Goal: Information Seeking & Learning: Learn about a topic

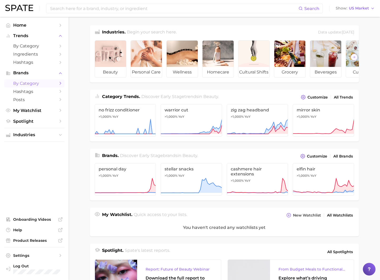
click at [35, 84] on span "by Category" at bounding box center [34, 83] width 42 height 5
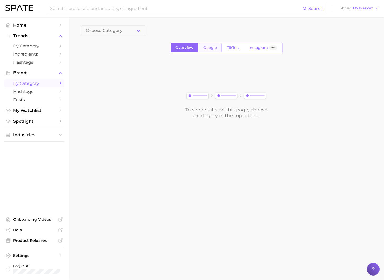
click at [210, 49] on span "Google" at bounding box center [210, 48] width 14 height 4
click at [230, 49] on span "TikTok" at bounding box center [233, 48] width 12 height 4
click at [26, 93] on span "Hashtags" at bounding box center [34, 91] width 42 height 5
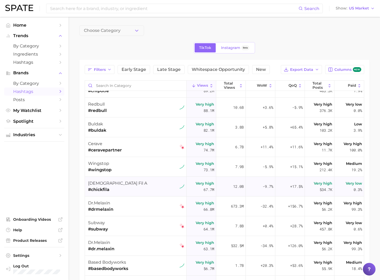
scroll to position [158, 0]
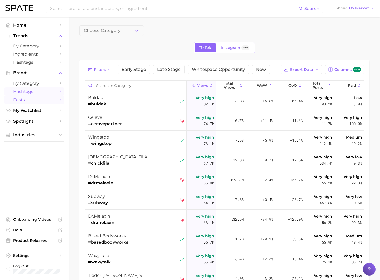
click at [44, 99] on span "Posts" at bounding box center [34, 99] width 42 height 5
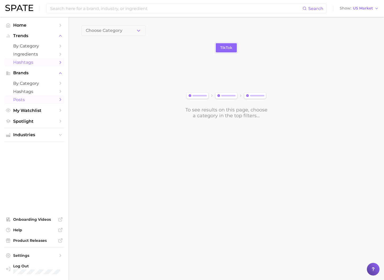
click at [44, 64] on span "Hashtags" at bounding box center [34, 62] width 42 height 5
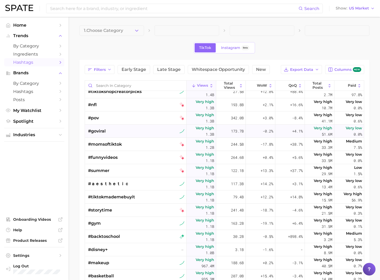
scroll to position [343, 0]
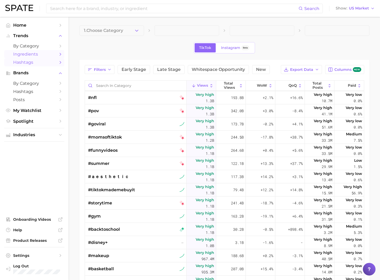
click at [37, 56] on span "Ingredients" at bounding box center [34, 54] width 42 height 5
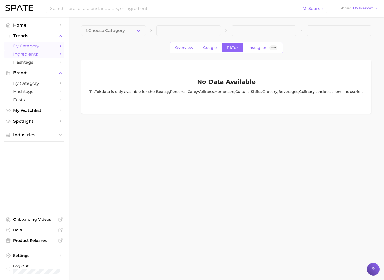
click at [29, 47] on span "by Category" at bounding box center [34, 46] width 42 height 5
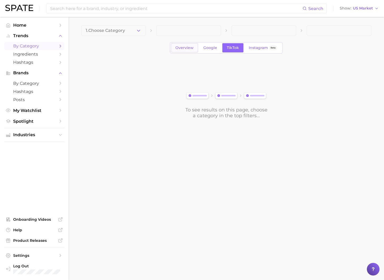
click at [190, 46] on span "Overview" at bounding box center [184, 48] width 18 height 4
click at [32, 27] on span "Home" at bounding box center [34, 25] width 42 height 5
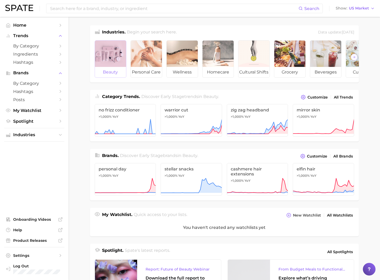
click at [100, 55] on div at bounding box center [110, 54] width 31 height 26
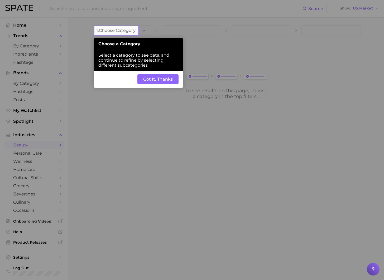
click at [159, 76] on button "Got It, Thanks" at bounding box center [157, 79] width 41 height 10
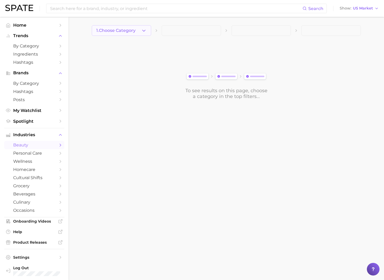
click at [139, 29] on button "1. Choose Category" at bounding box center [121, 30] width 59 height 11
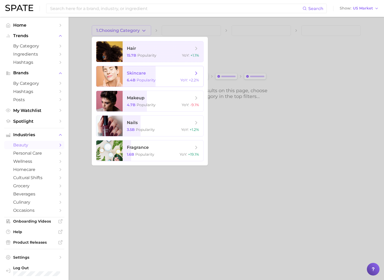
click at [170, 77] on span "skincare 6.4b Popularity YoY : +2.2%" at bounding box center [163, 76] width 81 height 21
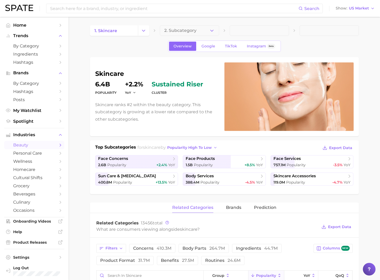
click at [189, 28] on span "2. Subcategory" at bounding box center [180, 30] width 32 height 5
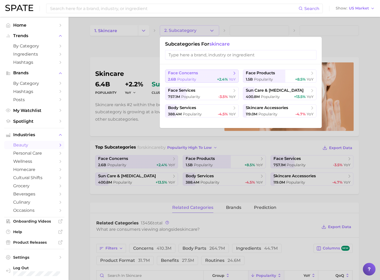
click at [214, 73] on span "face concerns" at bounding box center [200, 73] width 64 height 5
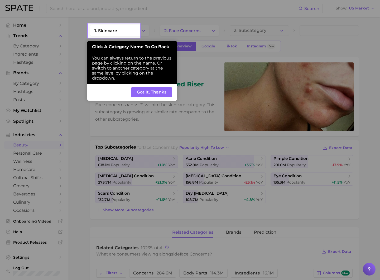
click at [166, 93] on button "Got It, Thanks" at bounding box center [151, 92] width 41 height 10
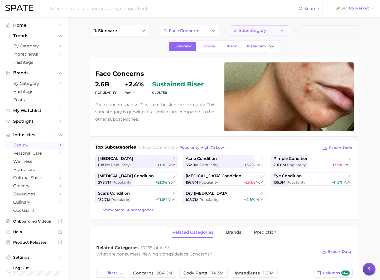
click at [259, 28] on span "3. Subcategory" at bounding box center [250, 30] width 32 height 5
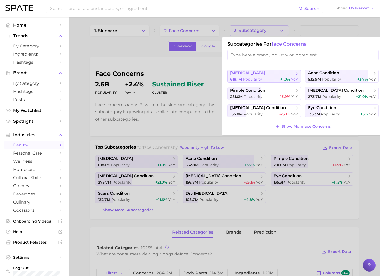
click at [277, 72] on span "[MEDICAL_DATA]" at bounding box center [262, 73] width 64 height 5
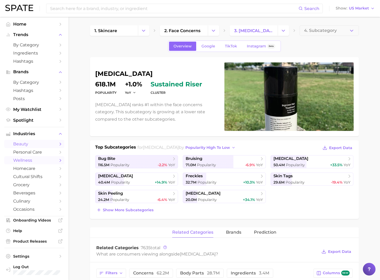
scroll to position [2, 0]
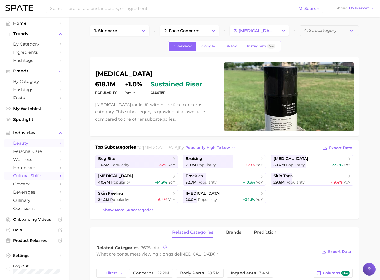
click at [44, 176] on span "cultural shifts" at bounding box center [34, 175] width 42 height 5
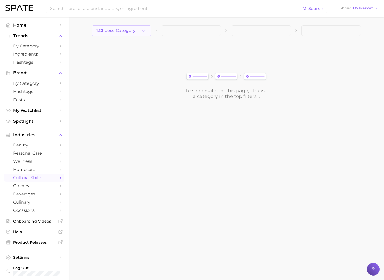
click at [142, 30] on icon "button" at bounding box center [144, 31] width 6 height 6
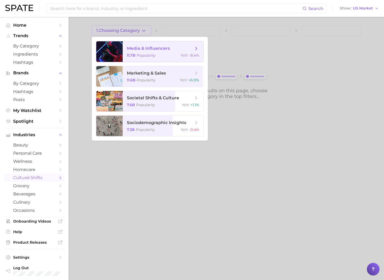
click at [155, 57] on span "Popularity" at bounding box center [146, 55] width 19 height 5
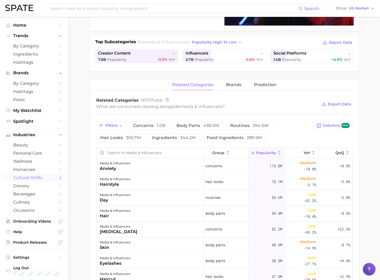
scroll to position [2, 0]
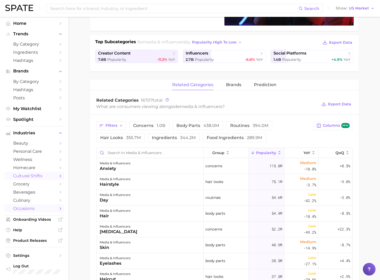
click at [37, 208] on span "occasions" at bounding box center [34, 208] width 42 height 5
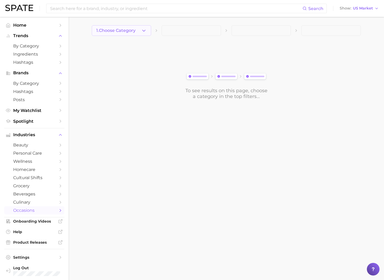
click at [141, 34] on button "1. Choose Category" at bounding box center [121, 30] width 59 height 11
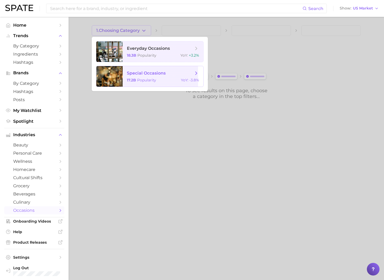
click at [136, 78] on span "17.2b" at bounding box center [131, 80] width 9 height 5
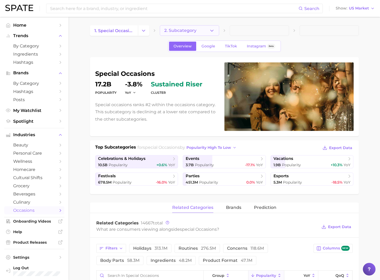
click at [195, 31] on span "2. Subcategory" at bounding box center [180, 30] width 32 height 5
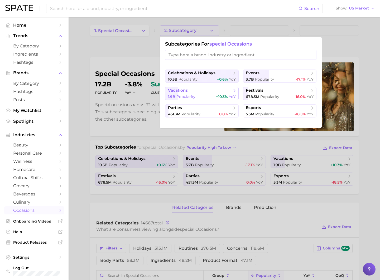
click at [191, 92] on span "vacations" at bounding box center [200, 90] width 64 height 5
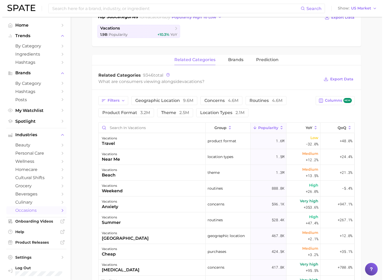
scroll to position [132, 0]
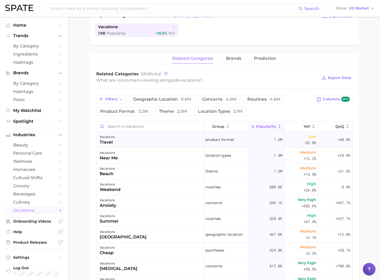
click at [112, 141] on div "travel" at bounding box center [107, 142] width 15 height 6
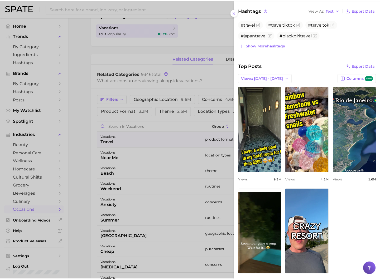
scroll to position [158, 0]
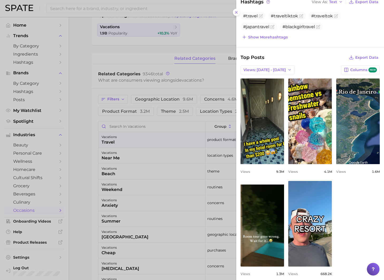
click at [169, 158] on div at bounding box center [192, 140] width 384 height 280
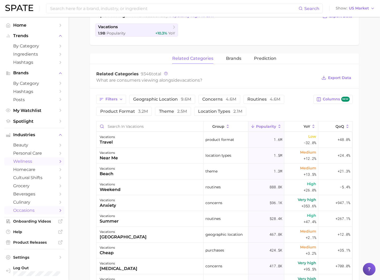
click at [31, 161] on span "wellness" at bounding box center [34, 161] width 42 height 5
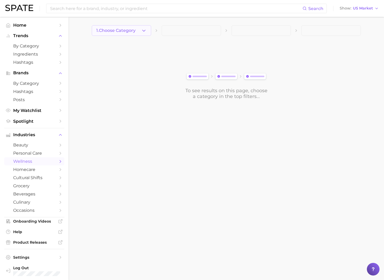
click at [126, 32] on span "1. Choose Category" at bounding box center [115, 30] width 39 height 5
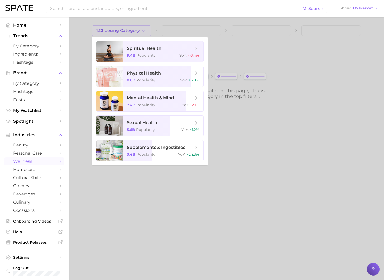
click at [121, 31] on div at bounding box center [192, 140] width 384 height 280
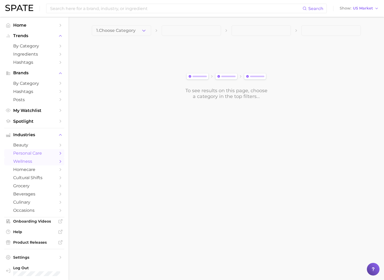
click at [39, 155] on span "personal care" at bounding box center [34, 153] width 42 height 5
click at [138, 28] on button "1. Choose Category" at bounding box center [121, 30] width 59 height 11
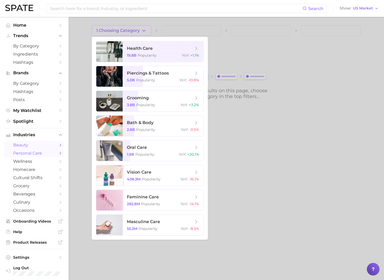
click at [32, 142] on link "beauty" at bounding box center [34, 145] width 60 height 8
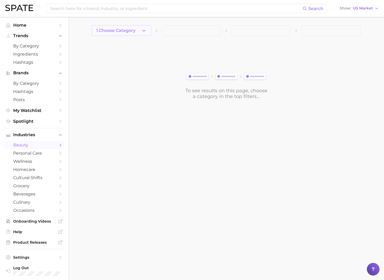
click at [125, 29] on span "1. Choose Category" at bounding box center [115, 30] width 39 height 5
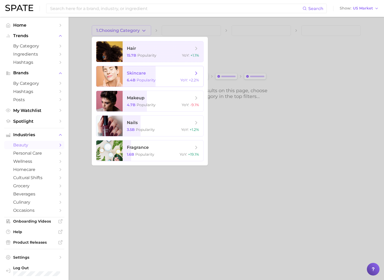
click at [159, 77] on span "skincare 6.4b Popularity YoY : +2.2%" at bounding box center [163, 76] width 81 height 21
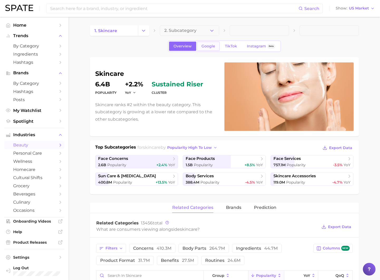
click at [214, 47] on span "Google" at bounding box center [208, 46] width 14 height 4
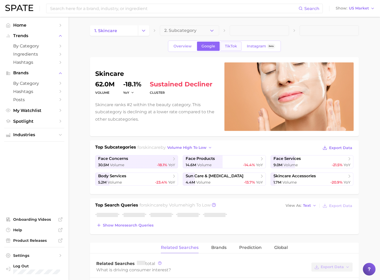
click at [229, 44] on span "TikTok" at bounding box center [231, 46] width 12 height 4
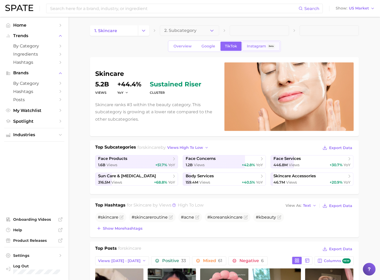
click at [253, 46] on span "Instagram" at bounding box center [256, 46] width 19 height 4
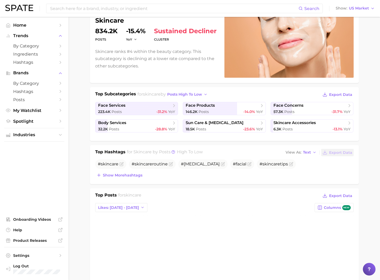
scroll to position [53, 0]
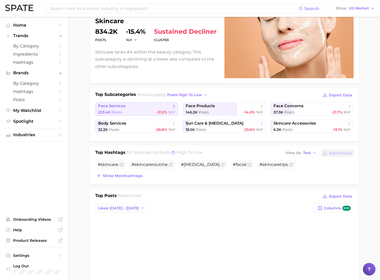
click at [165, 112] on span "-31.2%" at bounding box center [161, 112] width 11 height 5
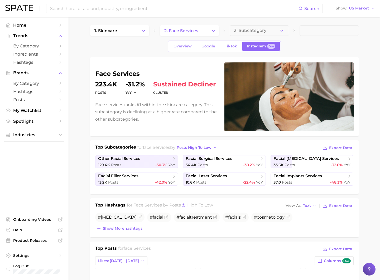
click at [167, 50] on div "Overview Google TikTok Instagram Beta" at bounding box center [224, 46] width 269 height 11
click at [184, 47] on span "Overview" at bounding box center [182, 46] width 18 height 4
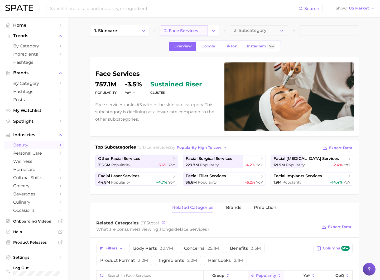
click at [190, 31] on span "2. face services" at bounding box center [181, 30] width 34 height 5
click at [211, 32] on icon "Change Category" at bounding box center [214, 31] width 6 height 6
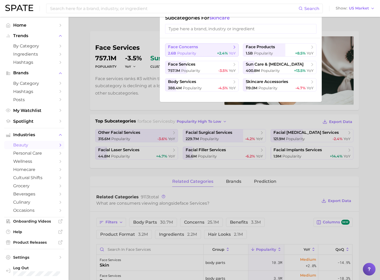
scroll to position [26, 0]
click at [298, 67] on span "sun care & [MEDICAL_DATA]" at bounding box center [278, 64] width 64 height 5
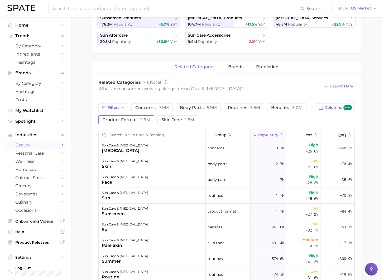
scroll to position [158, 0]
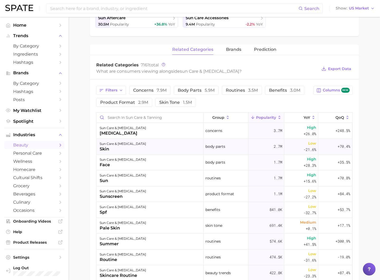
click at [136, 150] on div "sun care & [MEDICAL_DATA] skin" at bounding box center [150, 147] width 107 height 16
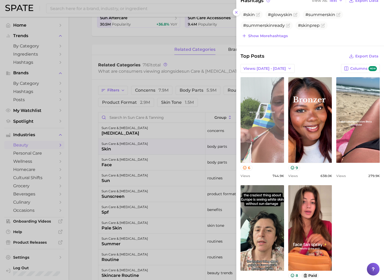
scroll to position [183, 0]
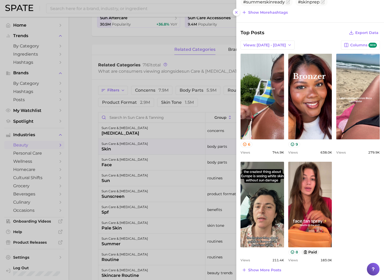
click at [122, 145] on div at bounding box center [192, 140] width 384 height 280
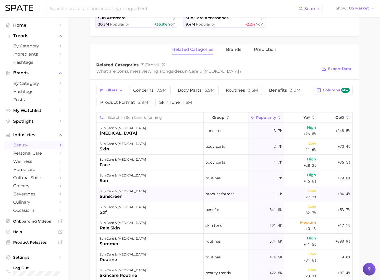
click at [112, 196] on div "sunscreen" at bounding box center [123, 197] width 46 height 6
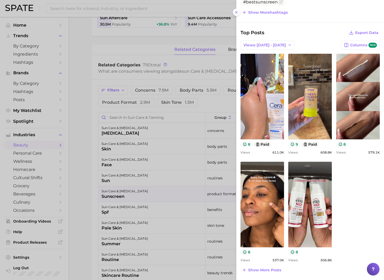
click at [107, 217] on div at bounding box center [192, 140] width 384 height 280
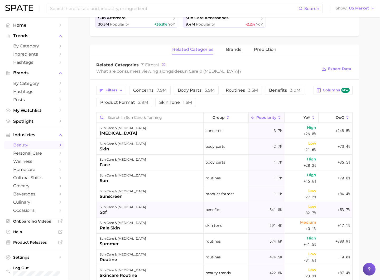
click at [107, 210] on div "sun care & [MEDICAL_DATA]" at bounding box center [123, 207] width 46 height 6
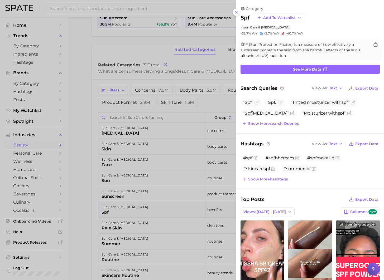
scroll to position [0, 0]
click at [162, 232] on div at bounding box center [192, 140] width 384 height 280
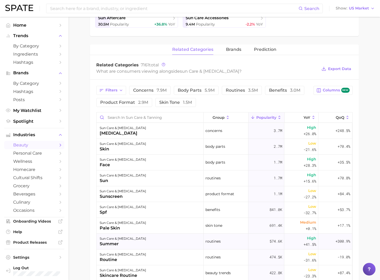
click at [130, 241] on div "sun care & [MEDICAL_DATA]" at bounding box center [123, 239] width 46 height 6
